Goal: Transaction & Acquisition: Subscribe to service/newsletter

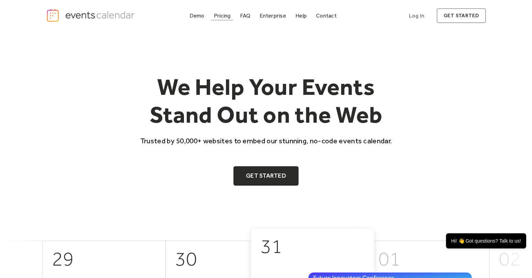
click at [221, 14] on div "Pricing" at bounding box center [222, 16] width 17 height 4
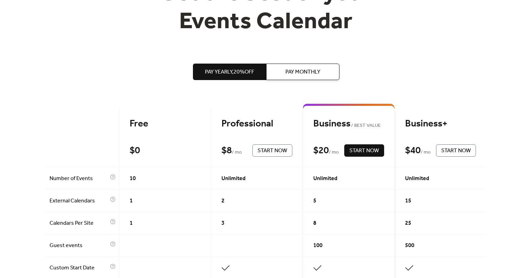
scroll to position [85, 0]
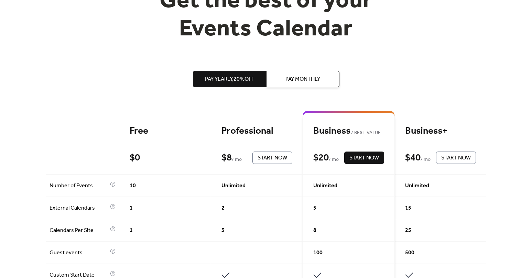
click at [297, 80] on span "Pay Monthly" at bounding box center [303, 79] width 35 height 8
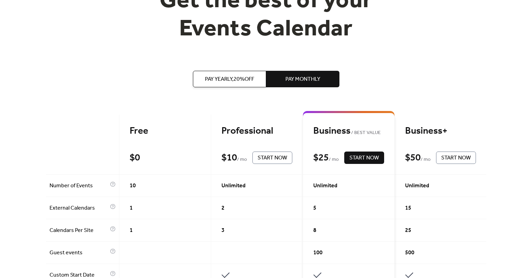
click at [239, 75] on span "Pay Yearly, 20% off" at bounding box center [229, 79] width 49 height 8
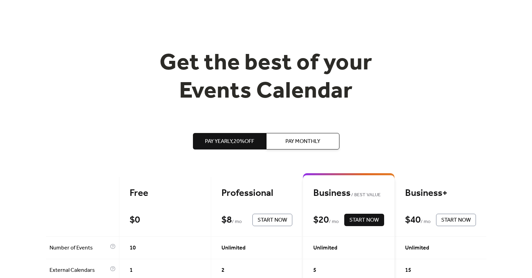
scroll to position [0, 0]
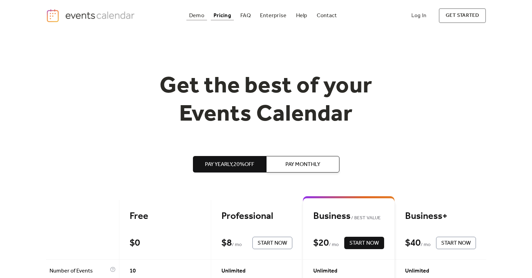
click at [198, 15] on div "Demo" at bounding box center [196, 16] width 15 height 4
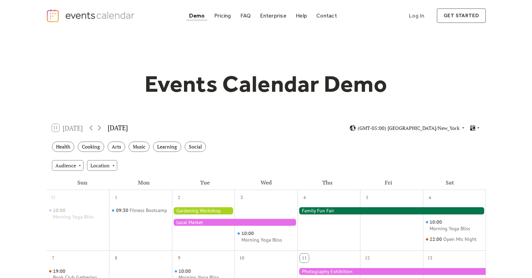
click at [196, 210] on div at bounding box center [203, 211] width 63 height 7
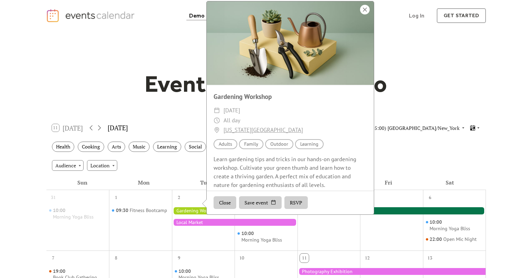
click at [366, 14] on div at bounding box center [365, 10] width 10 height 10
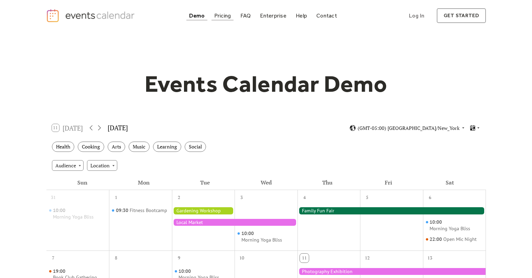
click at [219, 14] on div "Pricing" at bounding box center [222, 16] width 17 height 4
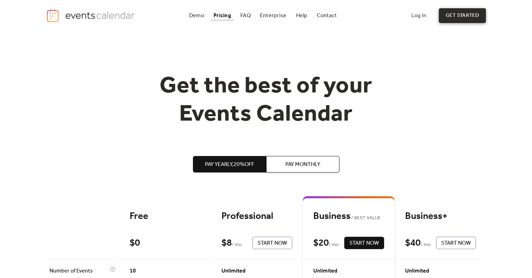
click at [470, 15] on link "get started" at bounding box center [462, 15] width 47 height 15
